Goal: Book appointment/travel/reservation

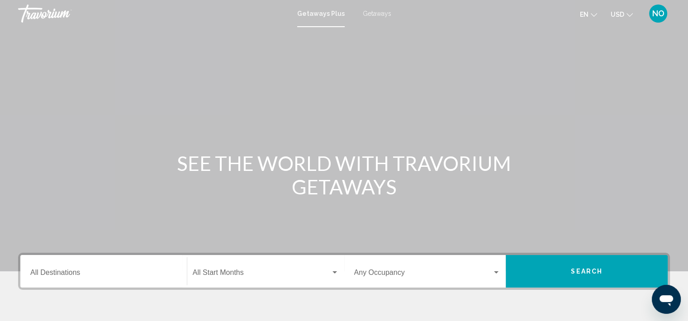
click at [49, 164] on div "SEE THE WORLD WITH TRAVORIUM GETAWAYS" at bounding box center [344, 175] width 688 height 47
click at [57, 268] on div "Destination All Destinations" at bounding box center [103, 271] width 147 height 28
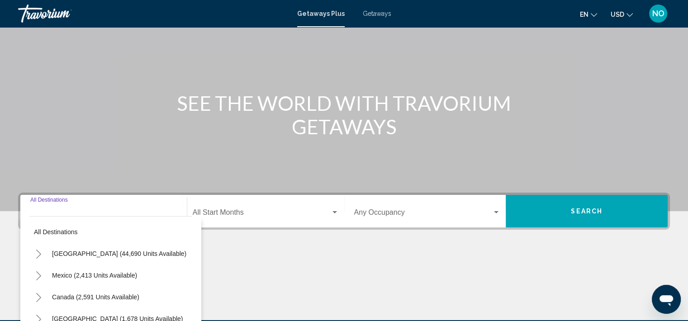
scroll to position [170, 0]
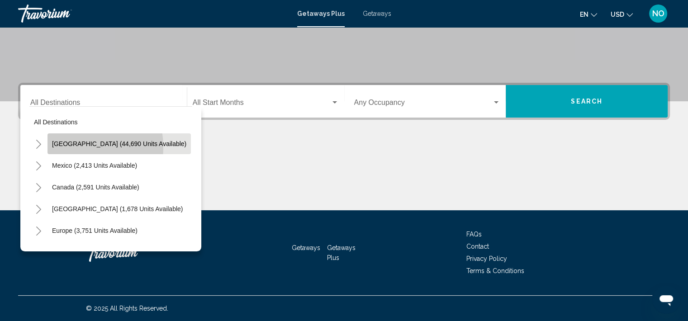
click at [70, 147] on span "[GEOGRAPHIC_DATA] (44,690 units available)" at bounding box center [119, 143] width 134 height 7
type input "**********"
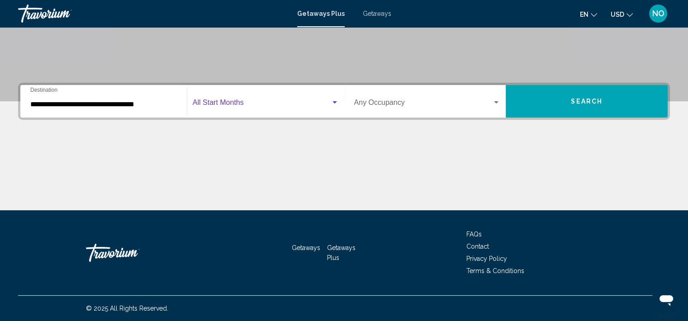
click at [221, 108] on span "Search widget" at bounding box center [262, 104] width 138 height 8
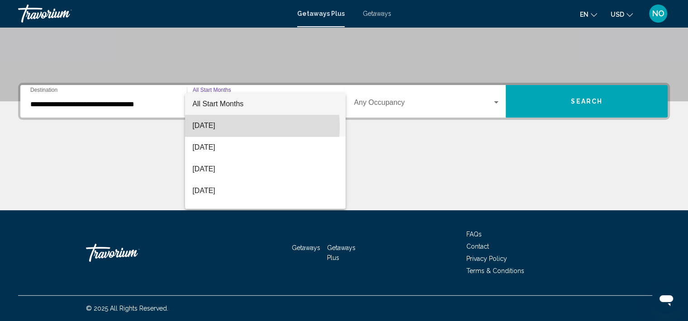
click at [233, 127] on span "[DATE]" at bounding box center [265, 126] width 146 height 22
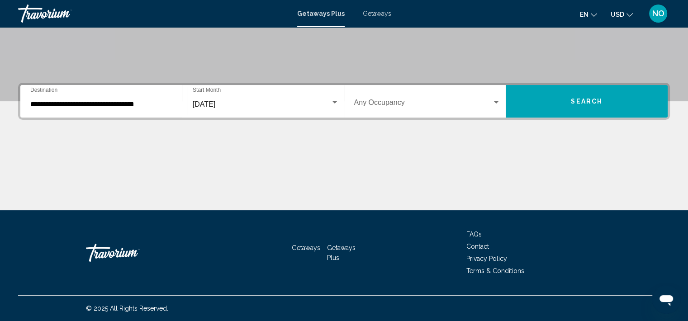
click at [382, 109] on div "Occupancy Any Occupancy" at bounding box center [427, 101] width 147 height 28
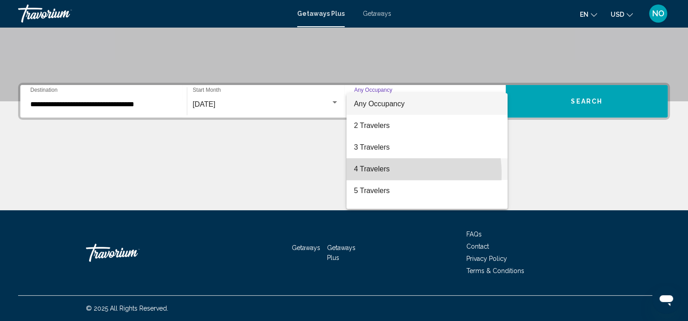
click at [383, 174] on span "4 Travelers" at bounding box center [427, 169] width 147 height 22
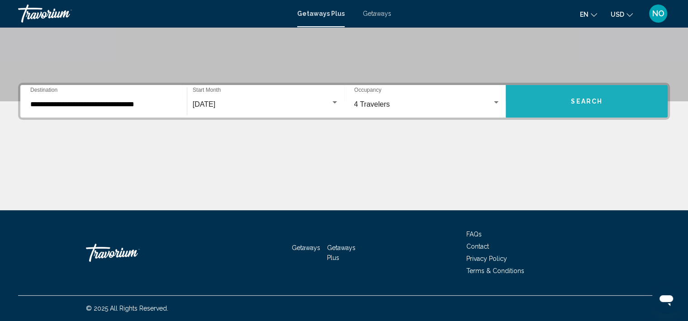
click at [584, 113] on button "Search" at bounding box center [587, 101] width 162 height 33
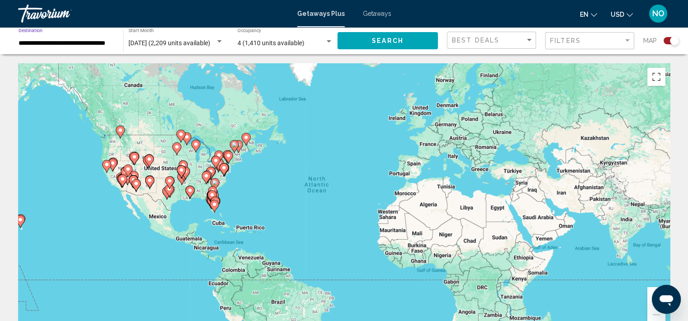
click at [87, 47] on input "**********" at bounding box center [66, 43] width 95 height 7
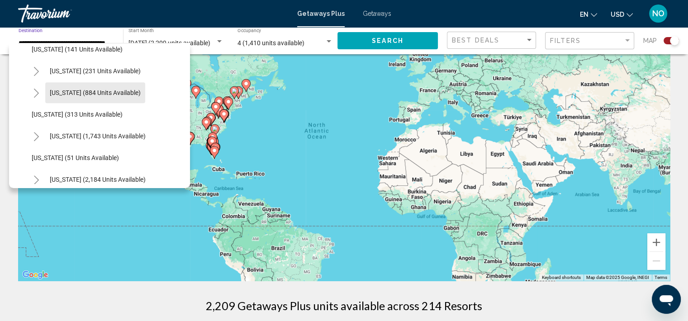
scroll to position [598, 0]
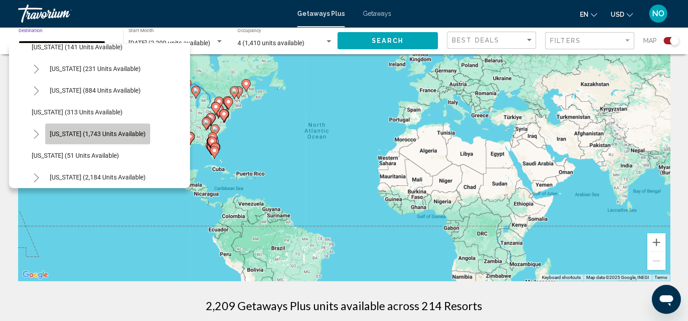
click at [138, 136] on span "[US_STATE] (1,743 units available)" at bounding box center [98, 133] width 96 height 7
type input "**********"
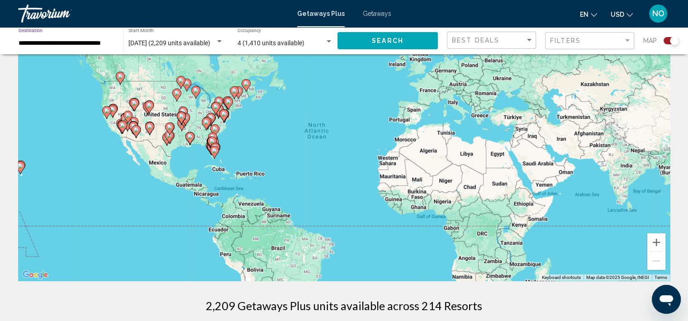
click at [408, 38] on button "Search" at bounding box center [387, 40] width 100 height 17
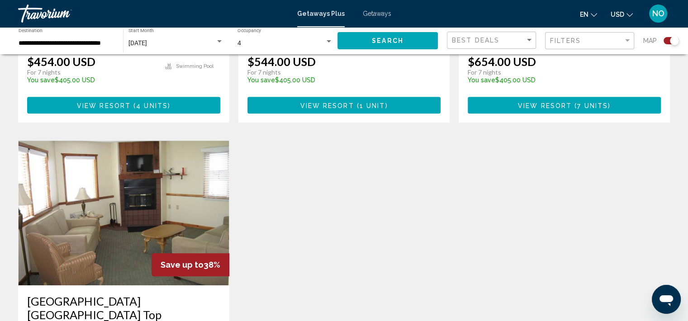
scroll to position [553, 0]
